Goal: Go to known website: Access a specific website the user already knows

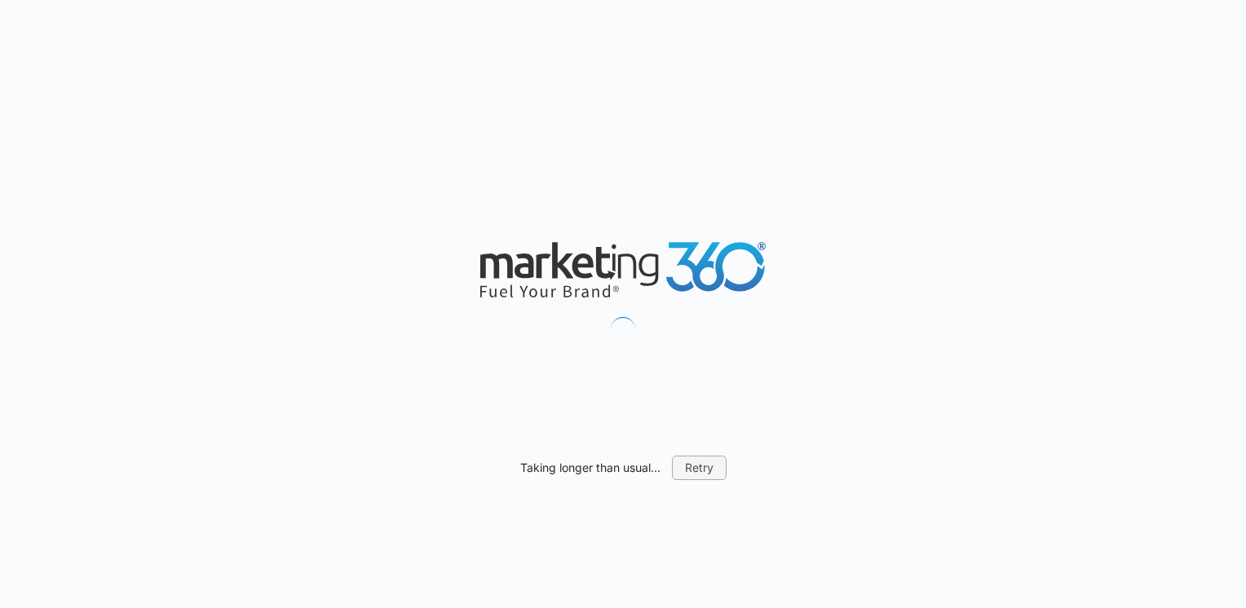
click at [688, 463] on button "Retry" at bounding box center [699, 468] width 55 height 24
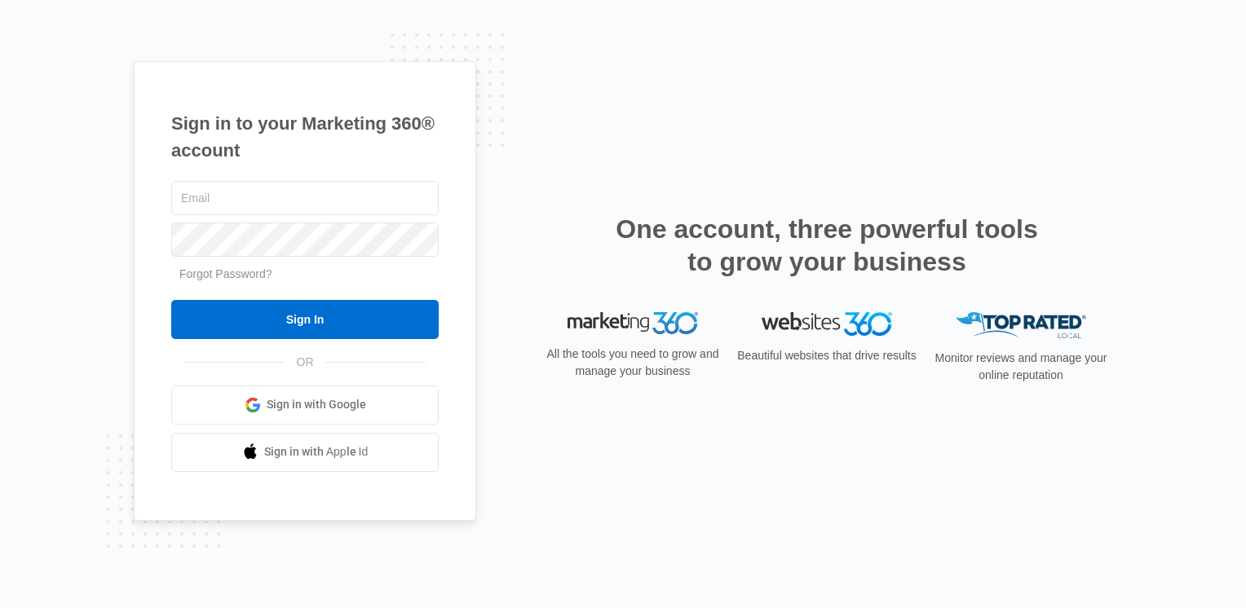
click at [357, 411] on span "Sign in with Google" at bounding box center [316, 404] width 99 height 17
click at [325, 409] on span "Sign in with Google" at bounding box center [316, 404] width 99 height 17
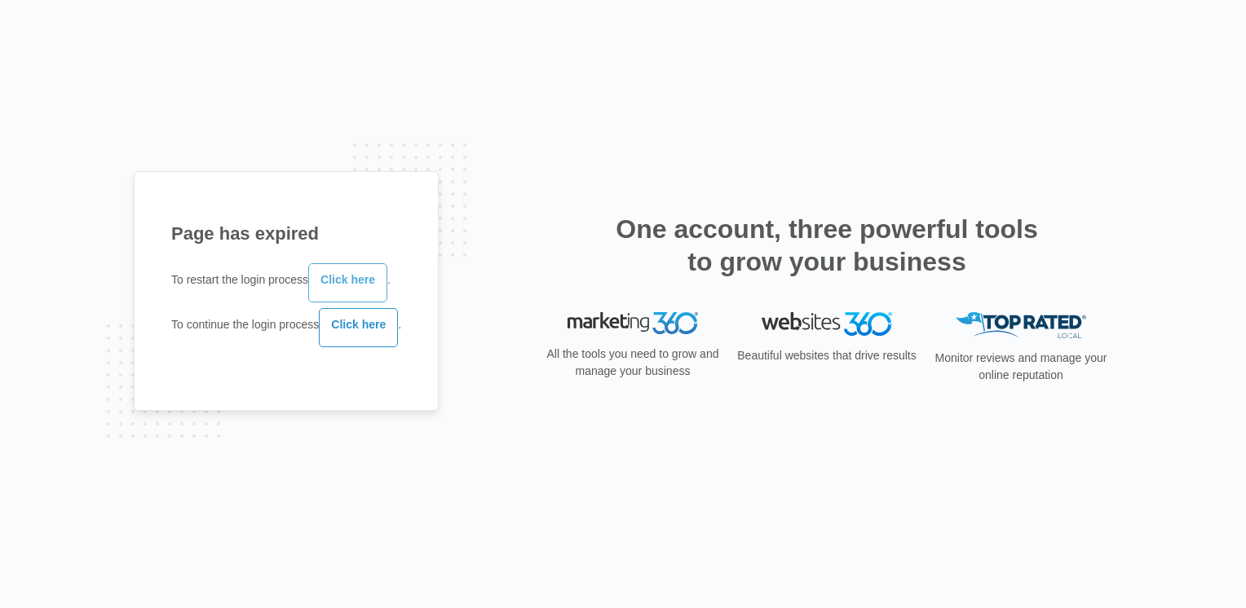
click at [346, 287] on link "Click here" at bounding box center [347, 282] width 79 height 39
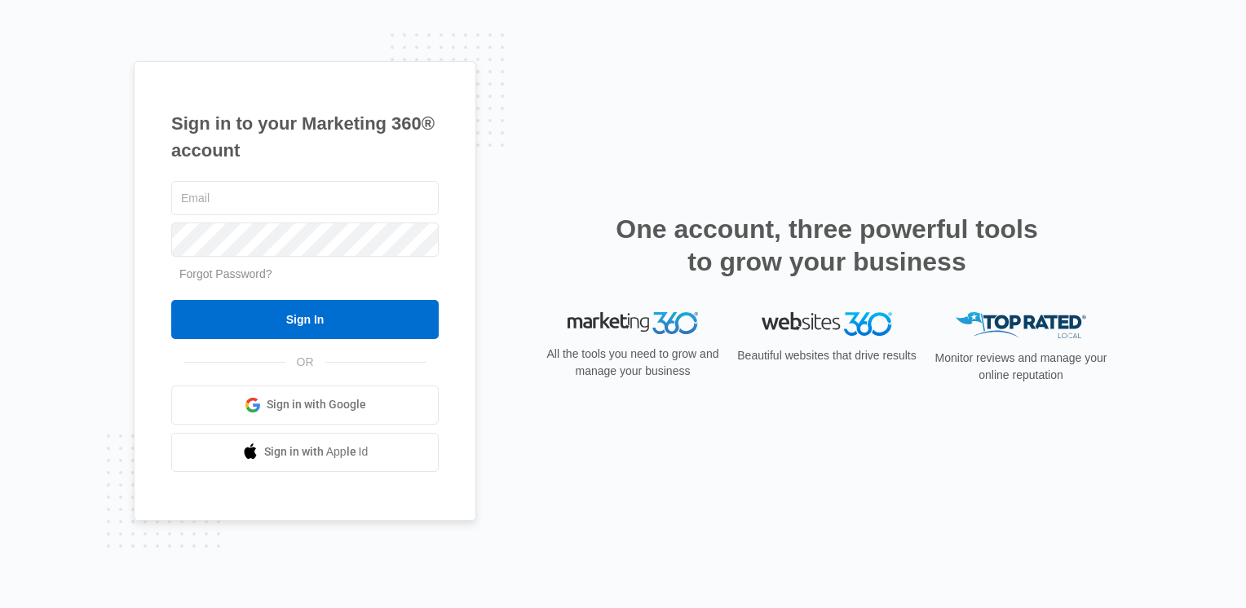
click at [341, 396] on span "Sign in with Google" at bounding box center [316, 404] width 99 height 17
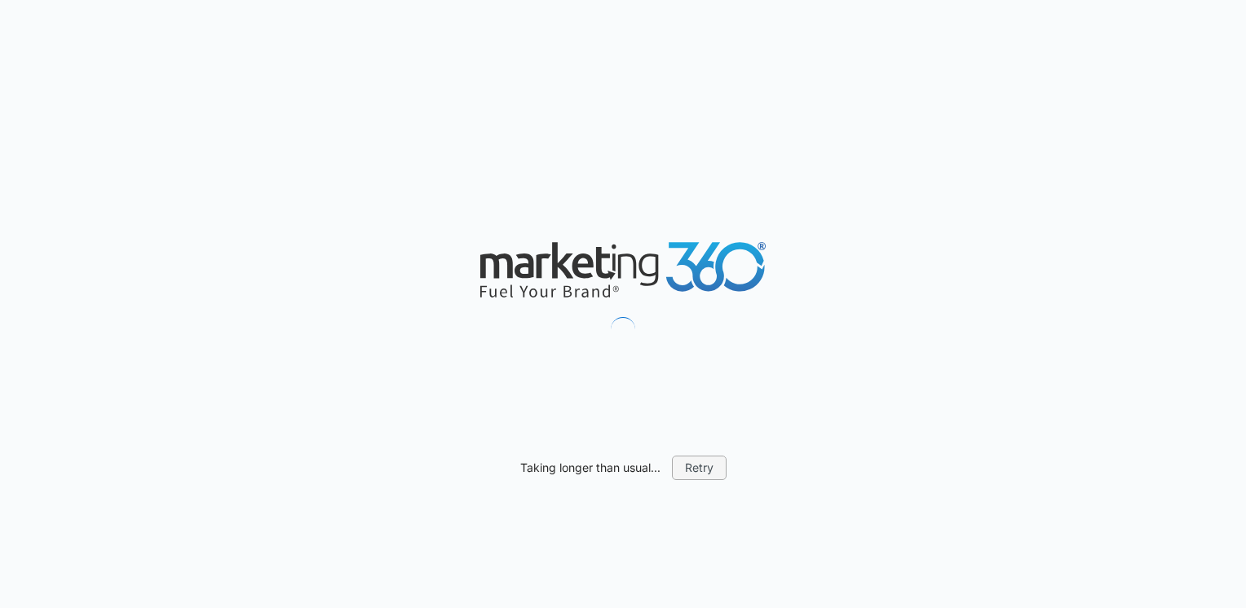
click at [700, 460] on button "Retry" at bounding box center [699, 468] width 55 height 24
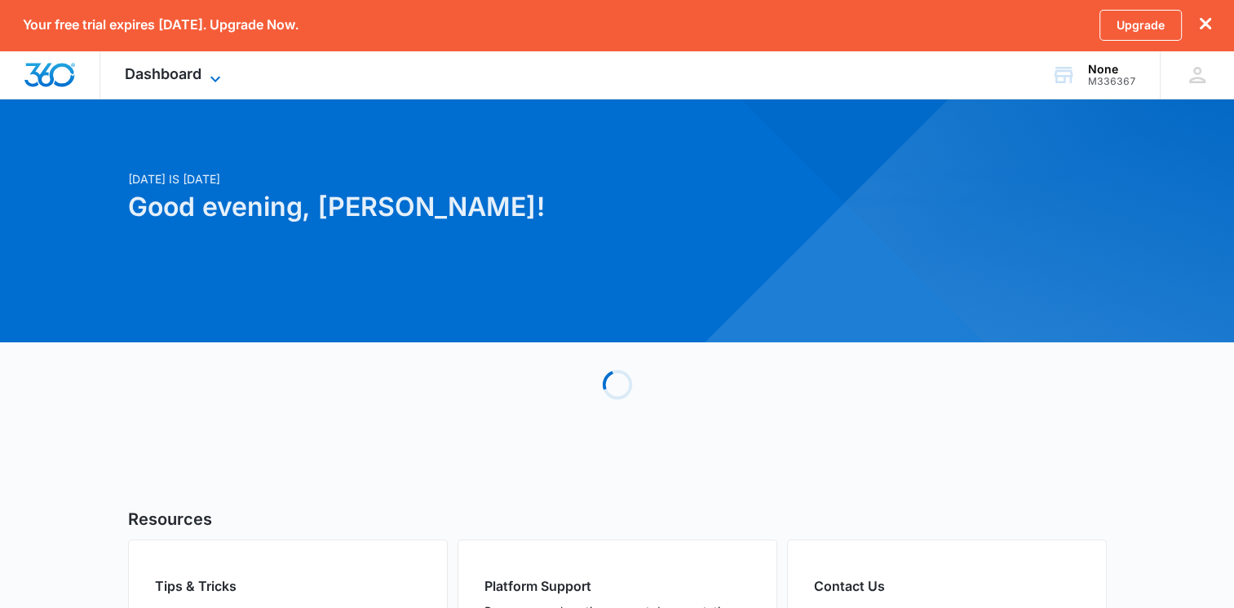
click at [160, 75] on span "Dashboard" at bounding box center [163, 73] width 77 height 17
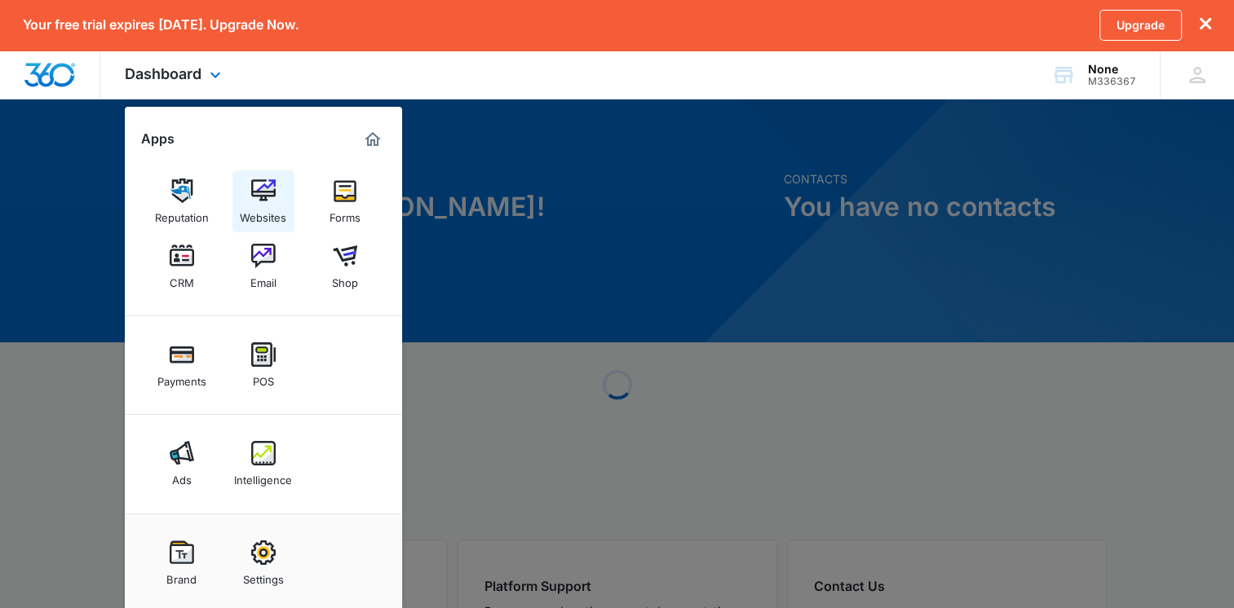
click at [246, 197] on link "Websites" at bounding box center [263, 201] width 62 height 62
